Goal: Navigation & Orientation: Go to known website

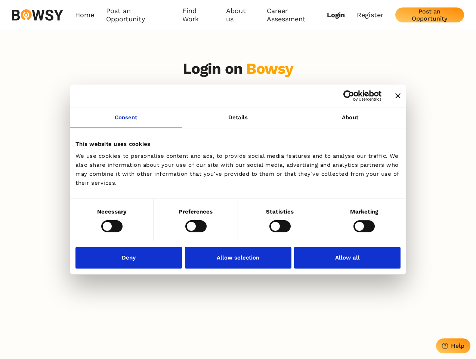
click at [396, 96] on icon "Close banner" at bounding box center [398, 95] width 5 height 5
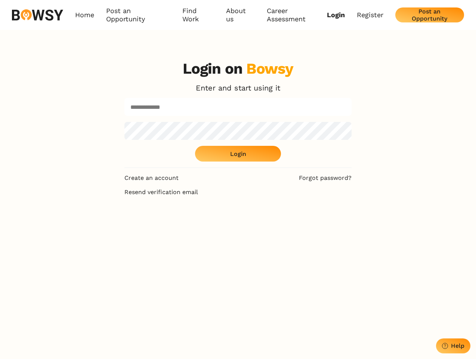
click at [126, 122] on link "Consent" at bounding box center [126, 117] width 112 height 21
click at [350, 122] on div "Login on Bowsy Enter and start using it Login" at bounding box center [237, 114] width 227 height 108
click at [112, 226] on div "Login on Bowsy Enter and start using it Login Create an account Forgot password…" at bounding box center [238, 233] width 476 height 359
click at [196, 226] on div "Login on Bowsy Enter and start using it Login Create an account Forgot password…" at bounding box center [238, 233] width 239 height 359
click at [280, 226] on div "Login on Bowsy Enter and start using it Login Create an account Forgot password…" at bounding box center [238, 233] width 239 height 359
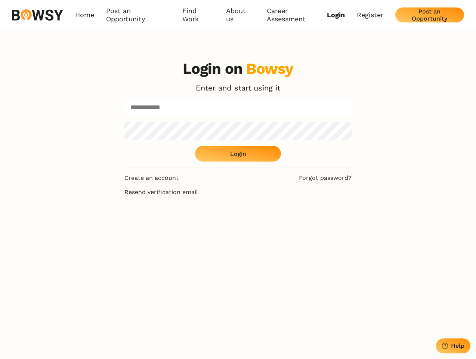
click at [364, 226] on div "Login on Bowsy Enter and start using it Login Create an account Forgot password…" at bounding box center [238, 233] width 476 height 359
click at [131, 257] on div "Login on Bowsy Enter and start using it Login Create an account Forgot password…" at bounding box center [238, 233] width 239 height 359
click at [238, 257] on div "Login on Bowsy Enter and start using it Login Create an account Forgot password…" at bounding box center [238, 233] width 239 height 359
